Goal: Check status

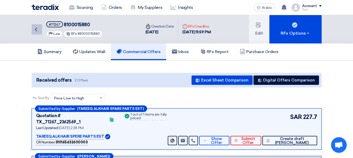
click at [40, 27] on link "Back" at bounding box center [37, 29] width 10 height 10
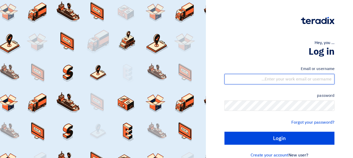
drag, startPoint x: 288, startPoint y: 78, endPoint x: 286, endPoint y: 80, distance: 3.0
click at [288, 78] on input "text" at bounding box center [279, 79] width 110 height 10
type input "[EMAIL_ADDRESS][DOMAIN_NAME]"
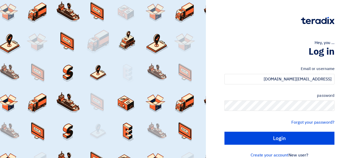
click at [274, 100] on div "password" at bounding box center [279, 102] width 110 height 19
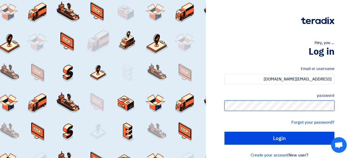
click at [224, 132] on input "Login" at bounding box center [279, 138] width 110 height 13
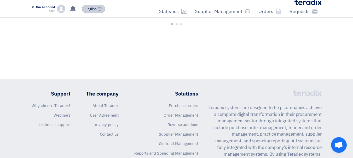
click at [94, 9] on font "English" at bounding box center [90, 9] width 11 height 5
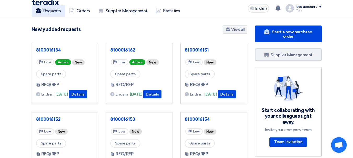
click at [57, 13] on font "Requests" at bounding box center [52, 10] width 18 height 5
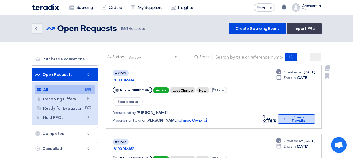
click at [293, 115] on font "Check Details" at bounding box center [298, 119] width 13 height 8
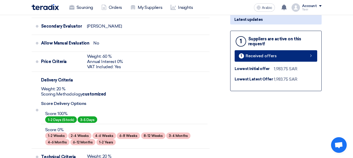
click at [294, 57] on link "1 Received offers" at bounding box center [275, 55] width 83 height 11
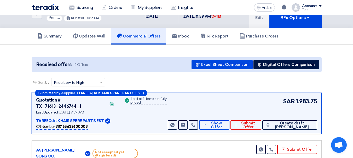
scroll to position [68, 0]
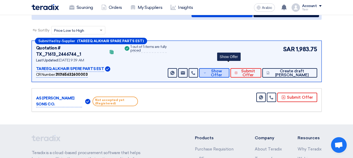
click at [229, 71] on button "Show Offer" at bounding box center [214, 72] width 30 height 9
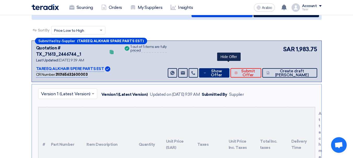
scroll to position [172, 0]
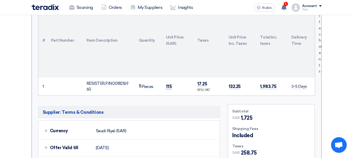
click at [170, 84] on font "115" at bounding box center [169, 86] width 6 height 5
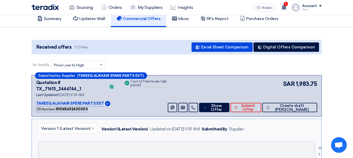
scroll to position [0, 0]
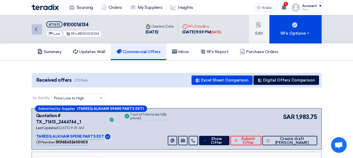
click at [37, 33] on link "Back" at bounding box center [37, 29] width 10 height 10
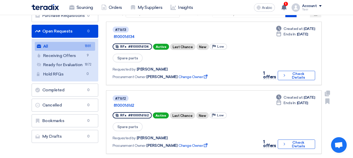
scroll to position [52, 0]
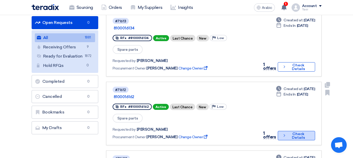
click at [287, 133] on font "Check Details" at bounding box center [298, 136] width 22 height 7
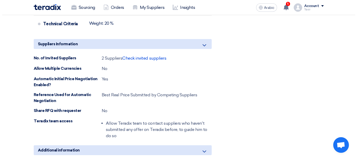
scroll to position [313, 0]
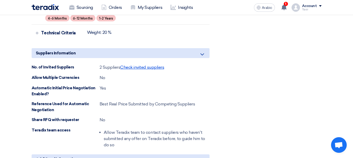
click at [144, 67] on font "Check invited suppliers" at bounding box center [142, 67] width 44 height 5
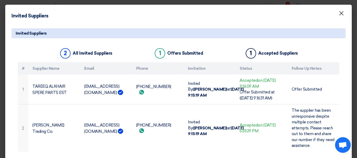
click at [338, 13] on font "×" at bounding box center [340, 14] width 5 height 10
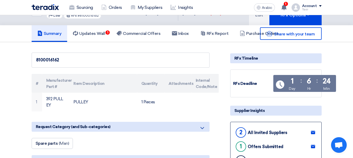
scroll to position [0, 0]
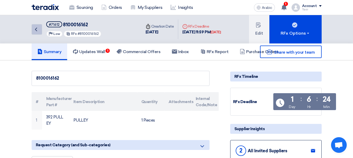
click at [38, 26] on icon "Back" at bounding box center [36, 29] width 6 height 6
